Goal: Download file/media

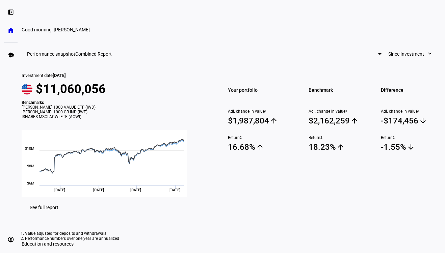
click at [112, 57] on span "Combined Report" at bounding box center [93, 53] width 36 height 5
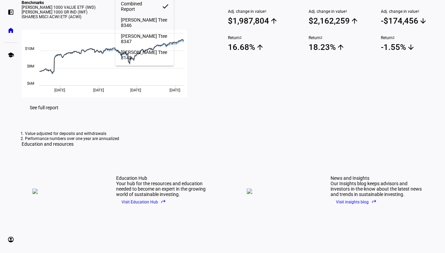
scroll to position [94, 0]
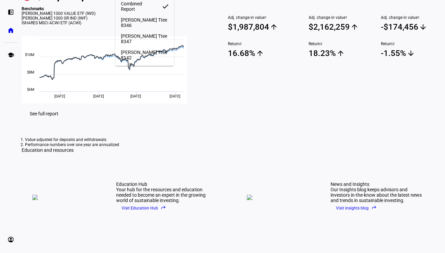
click at [66, 150] on div at bounding box center [222, 126] width 445 height 253
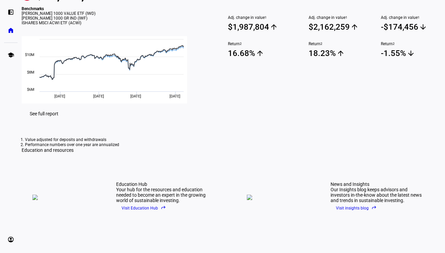
click at [66, 122] on span at bounding box center [44, 114] width 45 height 16
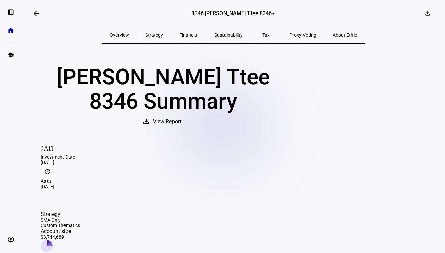
click at [272, 13] on div at bounding box center [273, 14] width 3 height 2
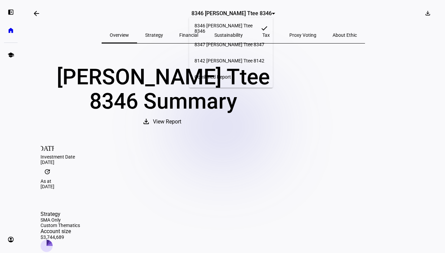
click at [231, 74] on span "Combined Report" at bounding box center [212, 76] width 36 height 5
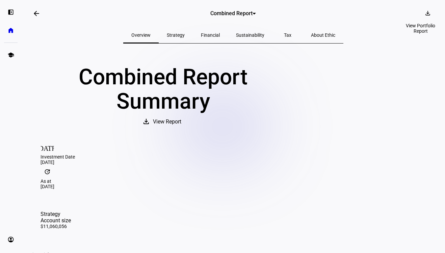
click at [424, 14] on mat-icon "download" at bounding box center [427, 13] width 7 height 7
click at [401, 29] on span "Portfolio Factsheet" at bounding box center [408, 29] width 40 height 5
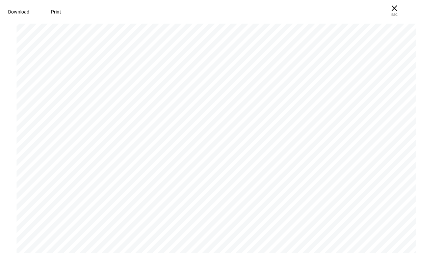
scroll to position [1401, 0]
click at [405, 10] on span "× ESC" at bounding box center [394, 11] width 22 height 22
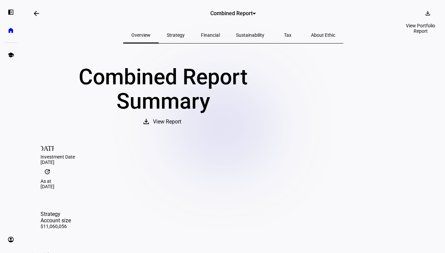
click at [429, 12] on span at bounding box center [429, 13] width 1 height 11
click at [415, 43] on span "Portfolio Report" at bounding box center [404, 45] width 33 height 5
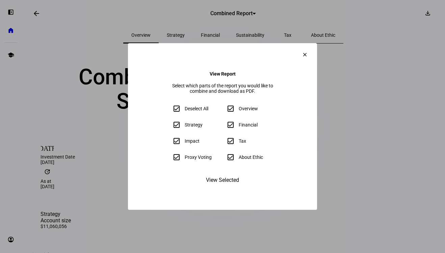
click at [308, 52] on mat-icon "clear" at bounding box center [305, 55] width 6 height 6
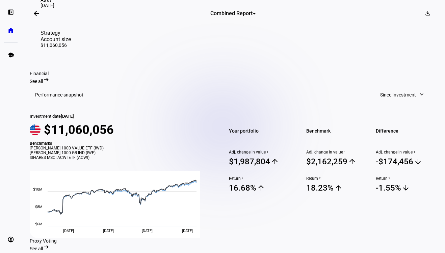
scroll to position [182, 0]
